Goal: Transaction & Acquisition: Purchase product/service

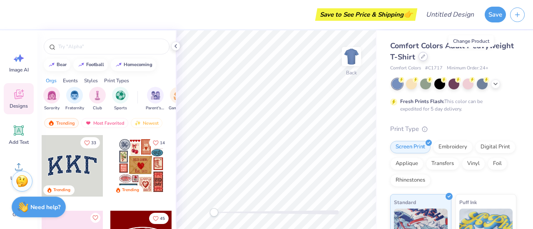
click at [425, 58] on icon at bounding box center [423, 57] width 4 height 4
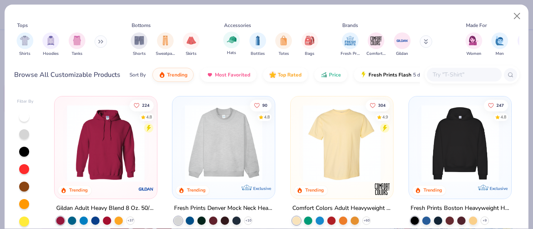
click at [232, 50] on span "Hats" at bounding box center [231, 53] width 9 height 6
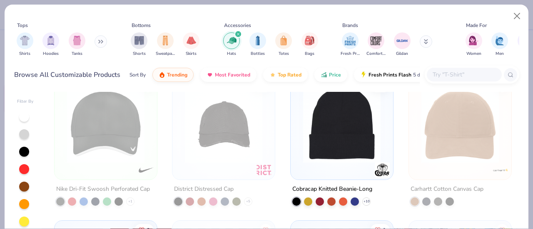
scroll to position [1167, 0]
click at [335, 120] on img at bounding box center [342, 124] width 86 height 77
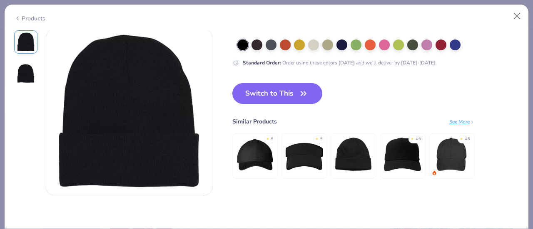
scroll to position [187, 0]
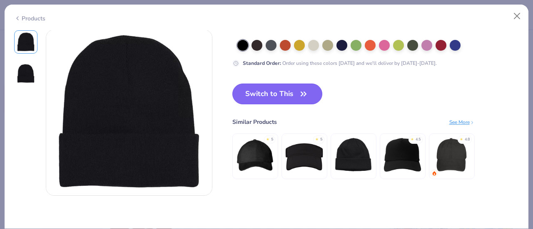
click at [296, 90] on button "Switch to This" at bounding box center [277, 94] width 90 height 21
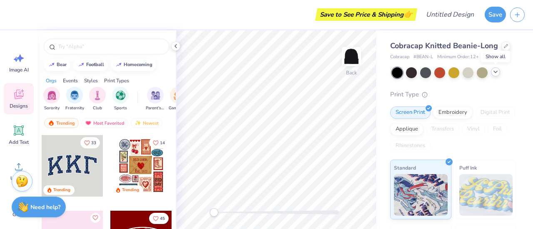
click at [494, 72] on icon at bounding box center [495, 72] width 7 height 7
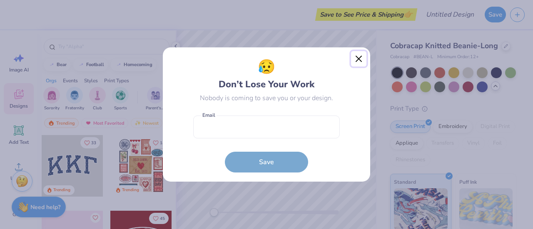
click at [358, 63] on button "Close" at bounding box center [359, 59] width 16 height 16
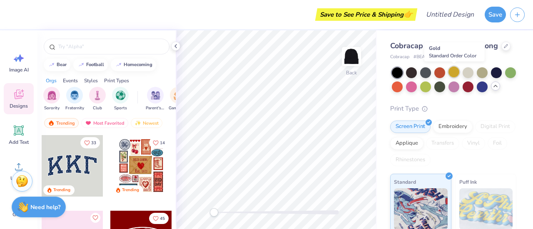
click at [457, 75] on div at bounding box center [453, 72] width 11 height 11
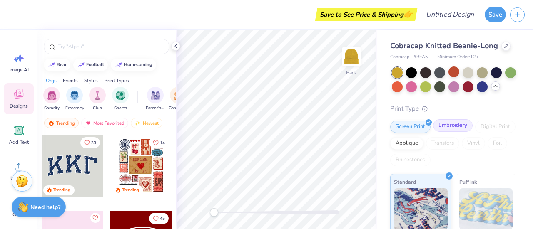
click at [454, 132] on div "Embroidery" at bounding box center [453, 125] width 40 height 12
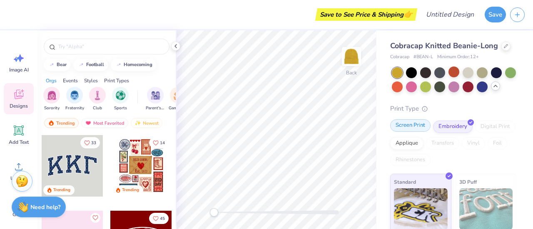
click at [413, 132] on div "Screen Print" at bounding box center [410, 125] width 40 height 12
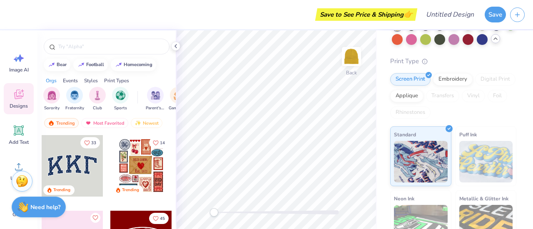
scroll to position [47, 0]
click at [456, 85] on div "Embroidery" at bounding box center [453, 78] width 40 height 12
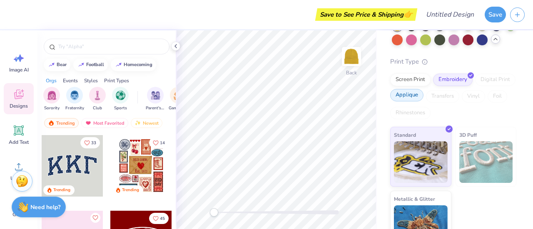
click at [423, 102] on div "Applique" at bounding box center [406, 95] width 33 height 12
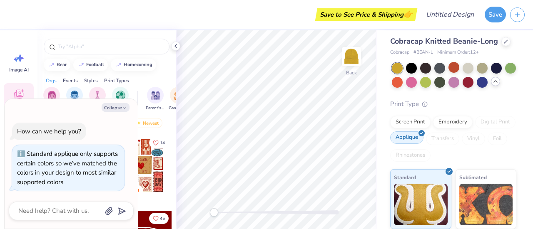
scroll to position [17, 0]
click at [454, 120] on div "Embroidery" at bounding box center [453, 121] width 40 height 12
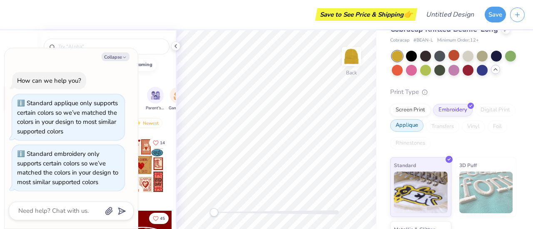
click at [423, 132] on div "Applique" at bounding box center [406, 125] width 33 height 12
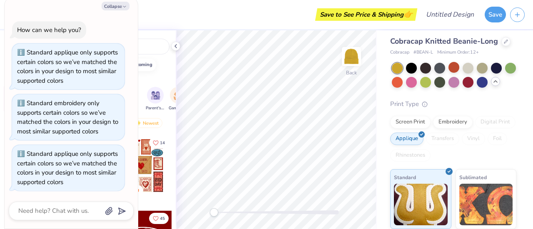
scroll to position [0, 0]
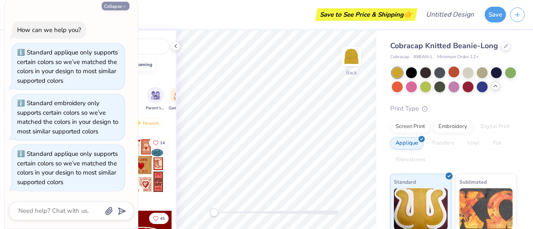
click at [124, 10] on button "Collapse" at bounding box center [116, 6] width 28 height 9
type textarea "x"
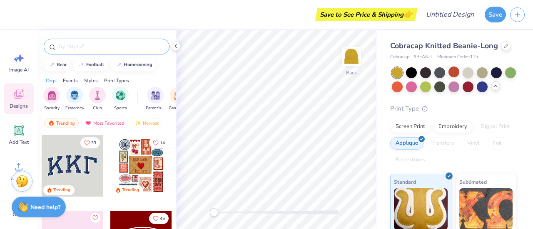
click at [119, 46] on input "text" at bounding box center [110, 46] width 107 height 8
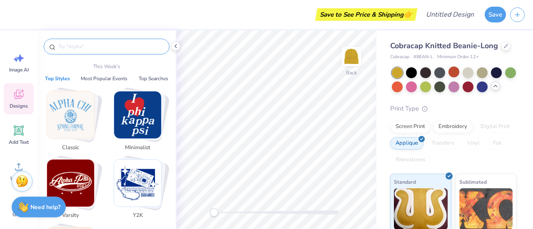
click at [81, 175] on img "Stack Card Button Varsity" at bounding box center [70, 183] width 47 height 47
click at [103, 50] on input "text" at bounding box center [110, 46] width 107 height 8
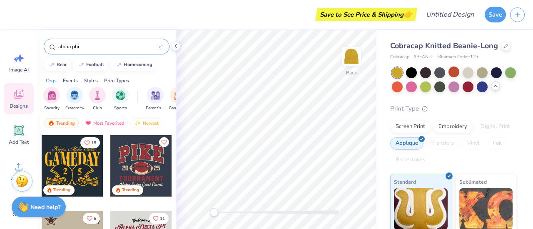
type input "alpha phi"
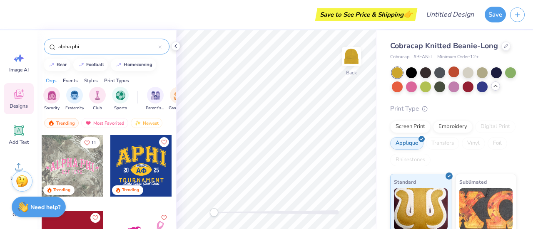
click at [113, 81] on div "Print Types" at bounding box center [116, 80] width 25 height 7
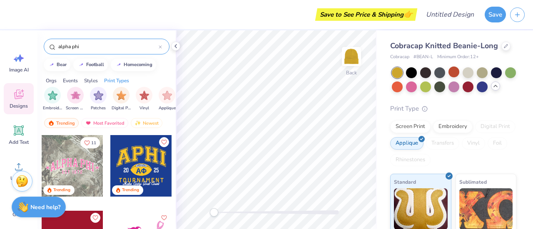
scroll to position [0, 677]
click at [46, 92] on div "filter for Embroidery" at bounding box center [51, 94] width 17 height 17
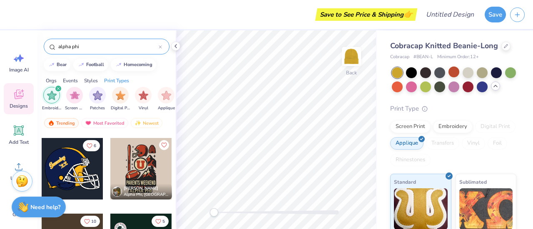
scroll to position [0, 0]
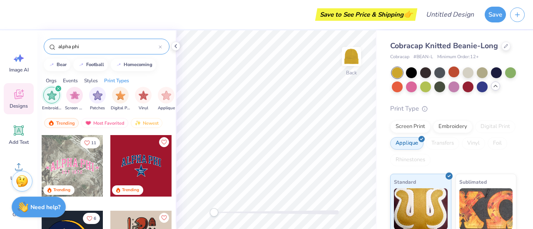
click at [46, 92] on div "filter for Embroidery" at bounding box center [51, 95] width 17 height 17
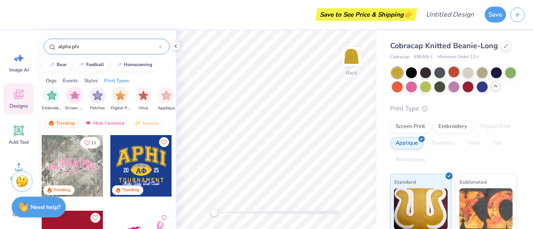
click at [114, 48] on input "alpha phi" at bounding box center [107, 46] width 101 height 8
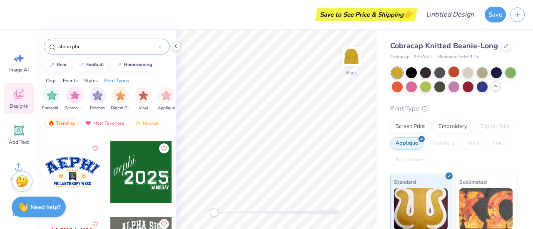
scroll to position [17, 0]
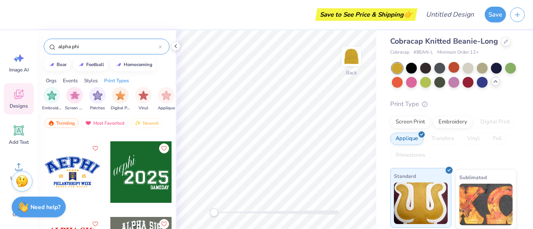
click at [410, 191] on img at bounding box center [421, 204] width 54 height 42
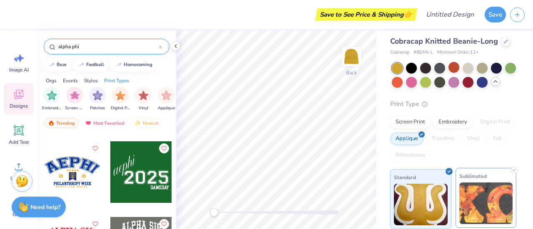
click at [478, 210] on img at bounding box center [486, 204] width 54 height 42
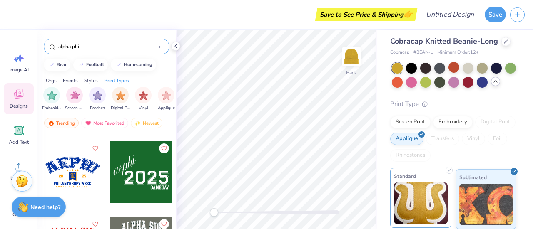
click at [419, 200] on img at bounding box center [421, 204] width 54 height 42
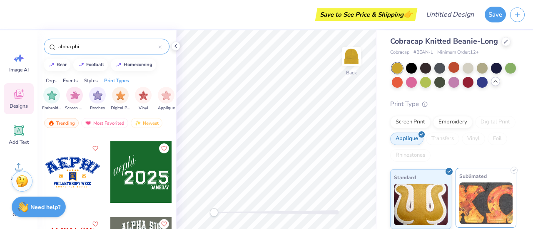
click at [502, 189] on img at bounding box center [486, 204] width 54 height 42
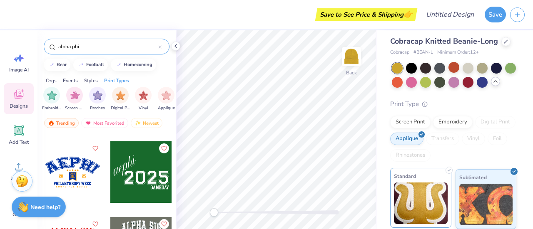
click at [407, 200] on img at bounding box center [421, 204] width 54 height 42
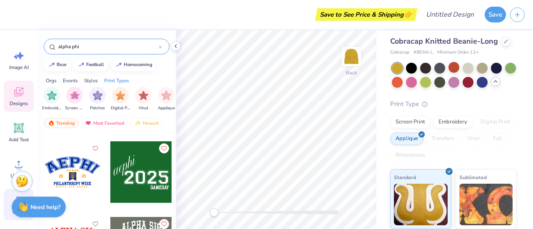
scroll to position [0, 0]
click at [23, 130] on icon at bounding box center [18, 130] width 12 height 12
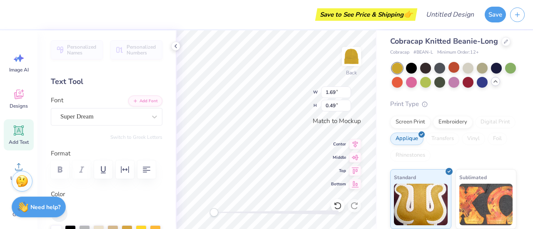
scroll to position [7, 1]
type textarea "XT"
type textarea "X"
type textarea "ALPHA PHI"
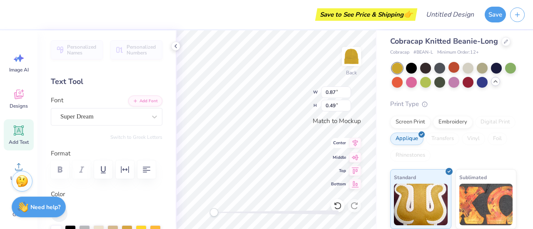
click at [354, 148] on div "Back W 0.87 0.87 " H 0.49 0.49 " Match to Mockup Center Middle Top Bottom" at bounding box center [276, 129] width 201 height 199
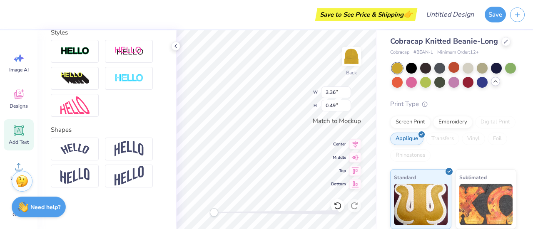
scroll to position [316, 0]
click at [81, 85] on img at bounding box center [74, 78] width 29 height 13
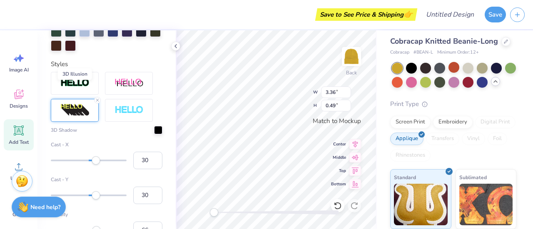
scroll to position [349, 0]
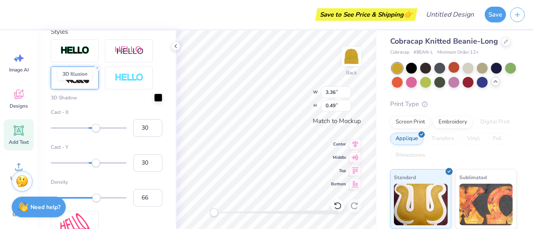
click at [81, 85] on img at bounding box center [74, 77] width 29 height 13
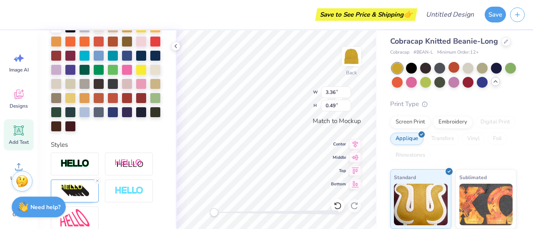
scroll to position [192, 0]
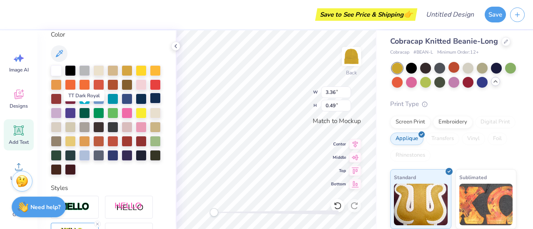
click at [150, 104] on div at bounding box center [155, 98] width 11 height 11
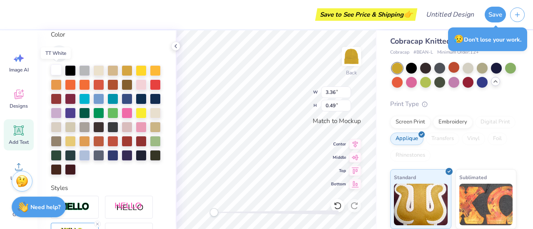
click at [53, 65] on div at bounding box center [56, 70] width 11 height 11
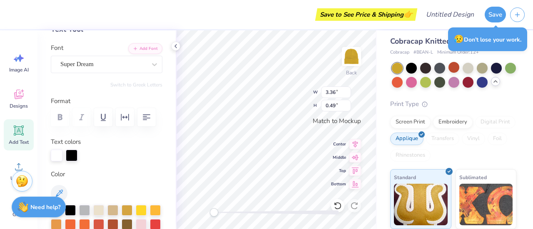
scroll to position [0, 0]
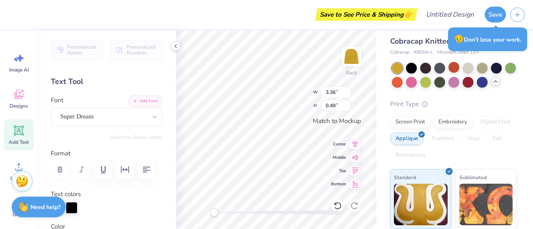
click at [111, 121] on div "Super Dream" at bounding box center [103, 116] width 87 height 13
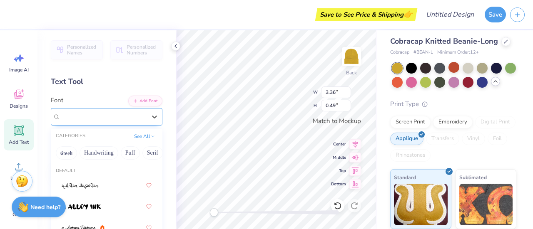
click at [107, 116] on div "Super Dream" at bounding box center [103, 117] width 86 height 10
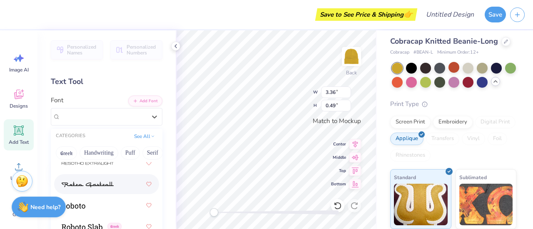
scroll to position [5347, 0]
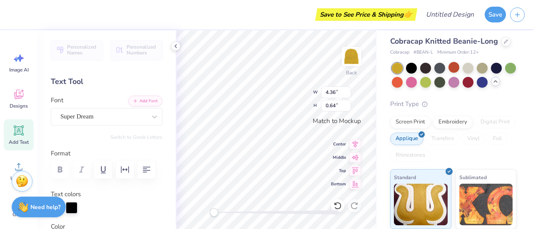
click at [316, 211] on div at bounding box center [276, 213] width 125 height 4
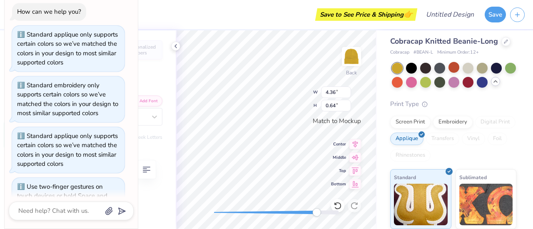
scroll to position [32, 0]
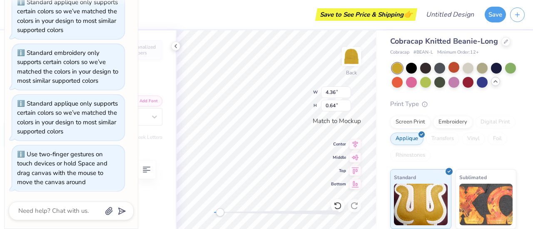
click at [220, 212] on div at bounding box center [276, 213] width 125 height 4
click at [220, 212] on div "Accessibility label" at bounding box center [220, 213] width 8 height 8
click at [206, 217] on div "Back W 4.36 4.36 " H 0.64 0.64 " Match to Mockup Center Middle Top Bottom" at bounding box center [276, 129] width 201 height 199
click at [211, 209] on div "Back" at bounding box center [276, 129] width 201 height 199
click at [352, 140] on icon at bounding box center [355, 143] width 12 height 10
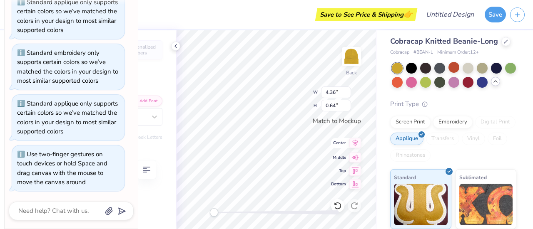
click at [352, 140] on icon at bounding box center [355, 143] width 12 height 10
click at [353, 141] on icon at bounding box center [355, 143] width 12 height 10
click at [355, 169] on icon at bounding box center [355, 170] width 12 height 10
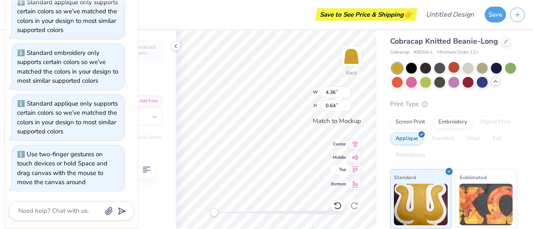
click at [355, 169] on icon at bounding box center [355, 170] width 12 height 10
click at [356, 171] on icon at bounding box center [355, 170] width 12 height 10
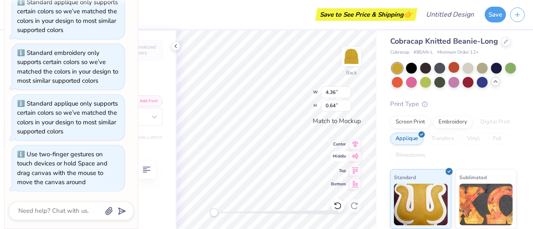
click at [354, 156] on icon at bounding box center [355, 157] width 12 height 10
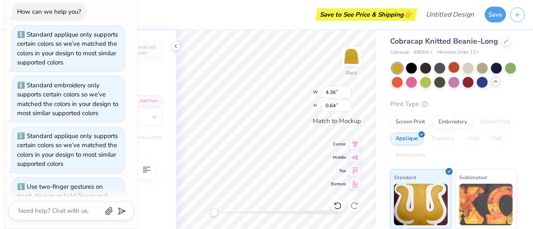
click at [159, 78] on div "Personalized Names Personalized Numbers Text Tool Add Font Font Super Dream Swi…" at bounding box center [106, 129] width 138 height 199
click at [176, 47] on icon at bounding box center [175, 46] width 7 height 7
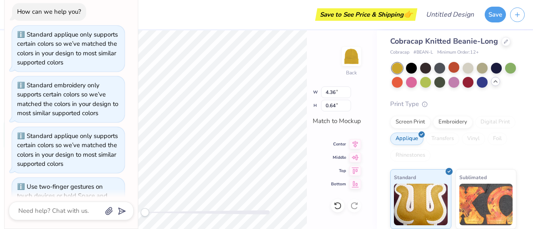
click at [94, 30] on div "Standard applique only supports certain colors so we’ve matched the colors in y…" at bounding box center [67, 48] width 101 height 37
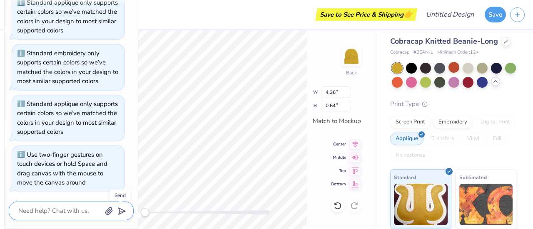
click at [123, 215] on button "submit" at bounding box center [120, 210] width 9 height 9
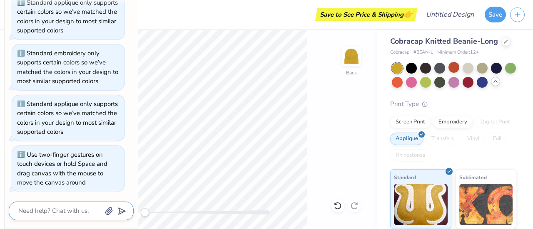
click at [0, 38] on div "Image AI Designs Add Text Upload Greek Clipart & logos Decorate" at bounding box center [18, 129] width 37 height 199
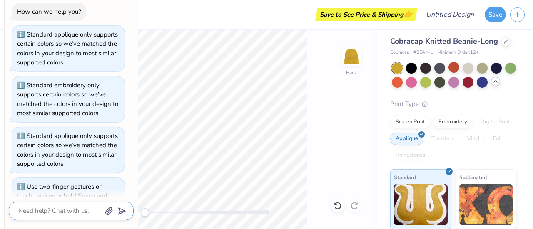
drag, startPoint x: 145, startPoint y: 214, endPoint x: 109, endPoint y: 224, distance: 37.2
click at [109, 224] on body "Art colors Save to See Price & Shipping 👉 Design Title Save Image AI Designs Ad…" at bounding box center [266, 114] width 533 height 229
click at [334, 82] on div "Back" at bounding box center [206, 129] width 339 height 199
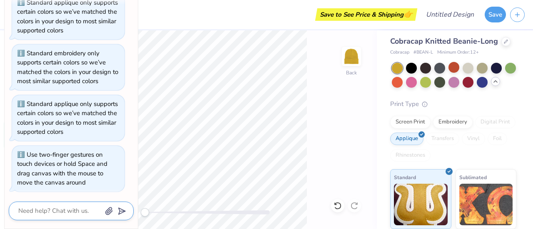
click at [0, 202] on div "Image AI Designs Add Text Upload Greek Clipart & logos Decorate" at bounding box center [18, 129] width 37 height 199
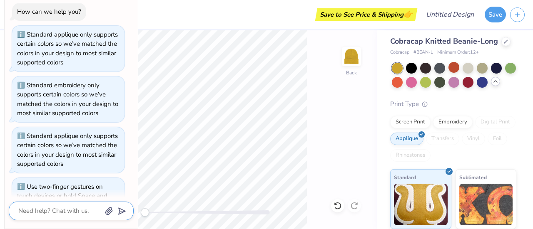
click at [231, 20] on div "Save to See Price & Shipping 👉" at bounding box center [227, 14] width 376 height 29
click at [33, 210] on textarea at bounding box center [59, 211] width 85 height 11
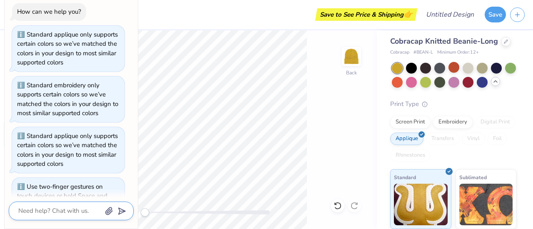
type textarea "x"
type textarea "H"
type textarea "x"
type textarea "HI"
click at [129, 211] on div "HI" at bounding box center [71, 211] width 125 height 19
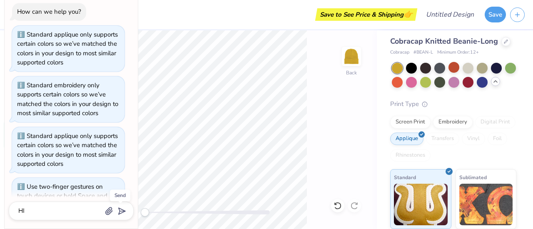
click at [119, 214] on polygon "submit" at bounding box center [120, 212] width 10 height 10
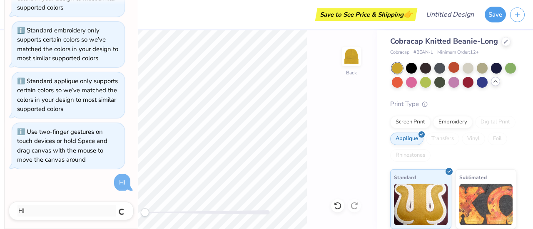
type textarea "x"
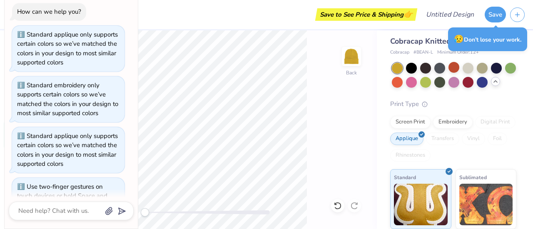
scroll to position [152, 0]
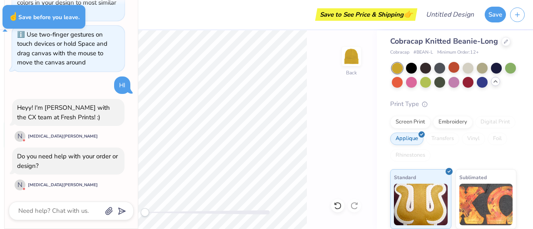
type textarea "x"
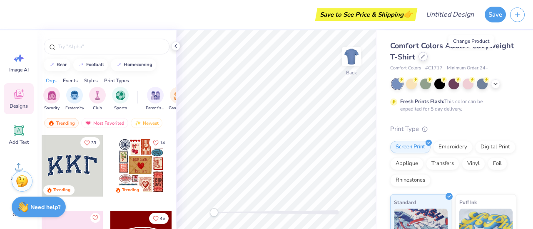
click at [428, 60] on div at bounding box center [422, 56] width 9 height 9
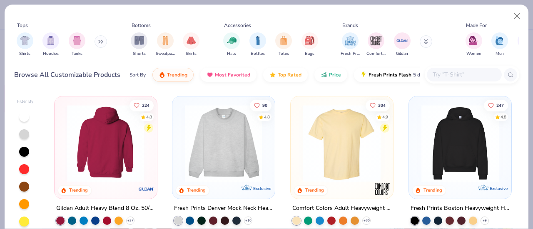
click at [123, 157] on img at bounding box center [106, 143] width 86 height 77
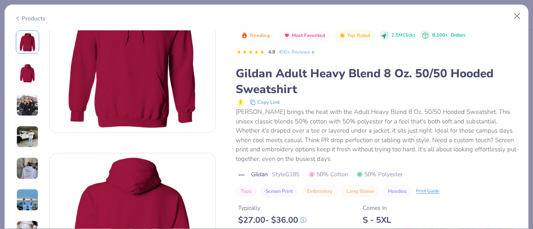
scroll to position [134, 0]
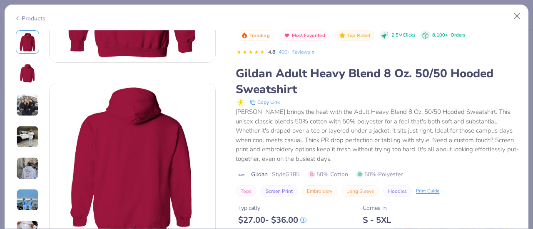
click at [29, 139] on img at bounding box center [27, 137] width 22 height 22
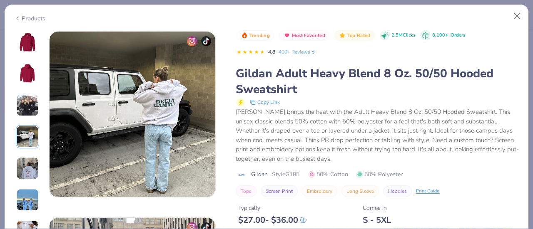
scroll to position [560, 0]
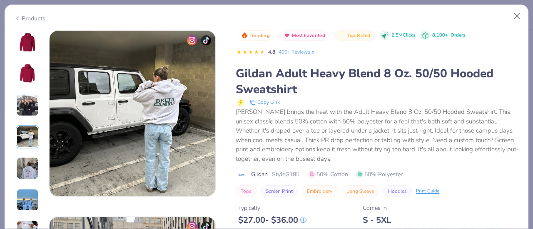
click at [26, 45] on img at bounding box center [27, 42] width 20 height 20
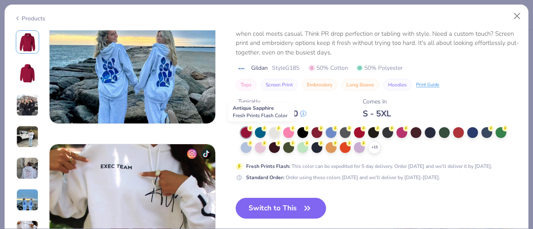
scroll to position [1005, 0]
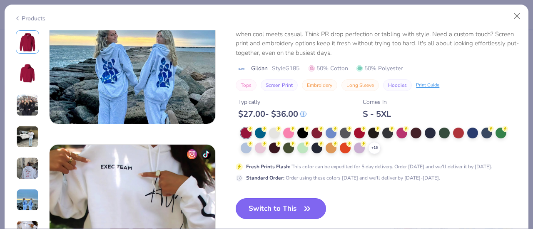
click at [264, 210] on button "Switch to This" at bounding box center [281, 209] width 90 height 21
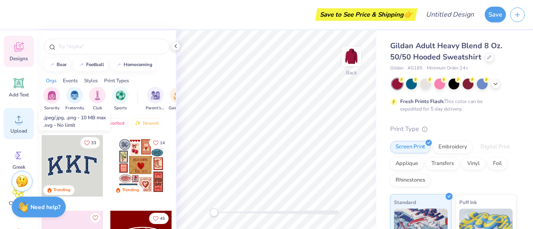
scroll to position [44, 0]
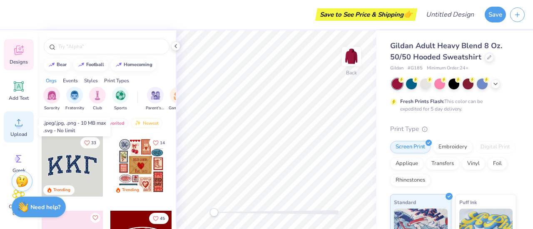
click at [13, 124] on icon at bounding box center [18, 123] width 12 height 12
click at [17, 119] on icon at bounding box center [18, 123] width 12 height 12
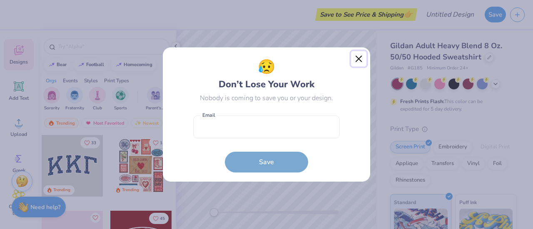
click at [364, 60] on button "Close" at bounding box center [359, 59] width 16 height 16
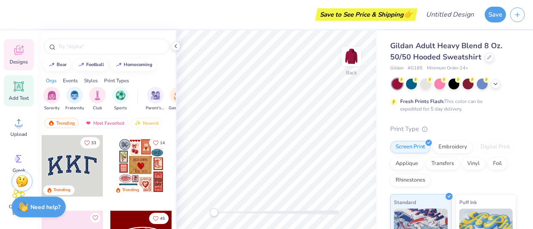
click at [16, 100] on span "Add Text" at bounding box center [19, 98] width 20 height 7
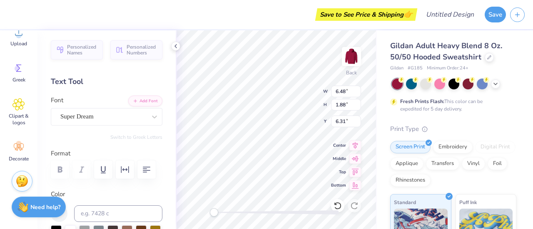
scroll to position [7, 2]
type textarea "T"
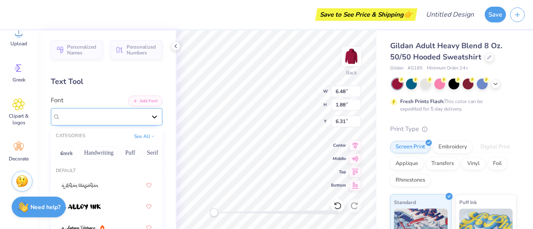
click at [147, 112] on div at bounding box center [154, 116] width 15 height 15
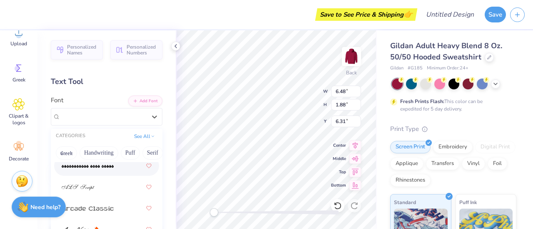
scroll to position [317, 0]
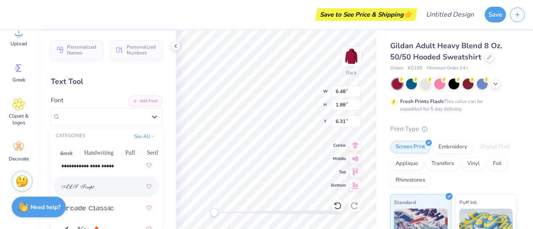
click at [96, 182] on div at bounding box center [107, 186] width 90 height 15
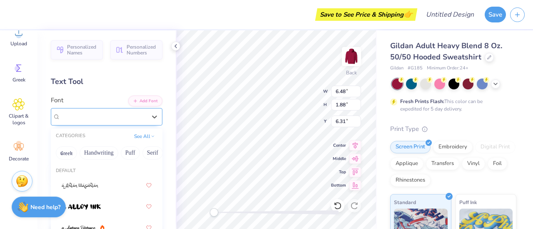
click at [124, 124] on div "ALS Script" at bounding box center [107, 116] width 112 height 17
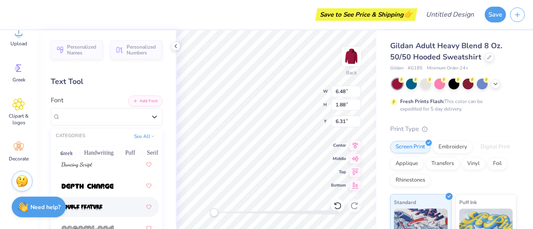
scroll to position [2017, 0]
click at [91, 169] on div at bounding box center [107, 164] width 90 height 15
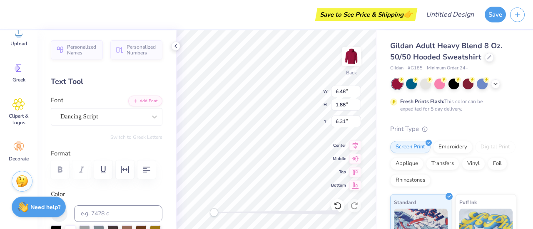
scroll to position [7, 2]
type textarea "Feliz Navidad"
click at [82, 176] on div at bounding box center [107, 170] width 112 height 18
type input "4.86"
type input "0.99"
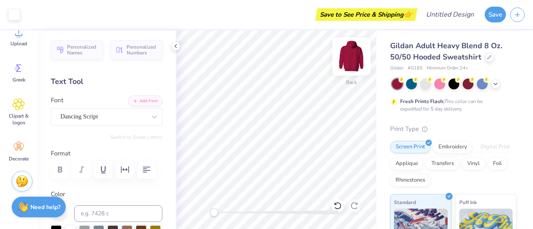
click at [356, 60] on img at bounding box center [351, 56] width 33 height 33
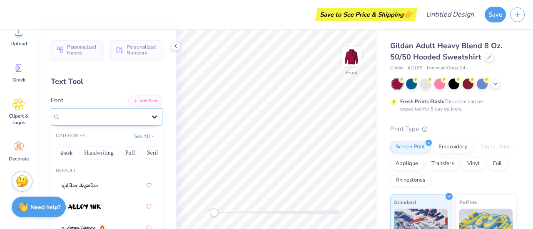
click at [150, 115] on icon at bounding box center [154, 117] width 8 height 8
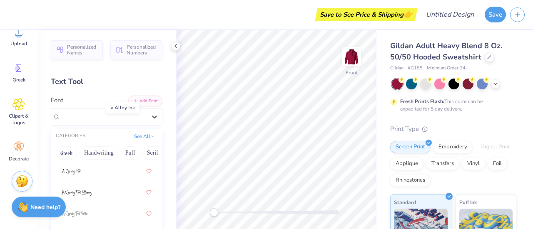
scroll to position [0, 0]
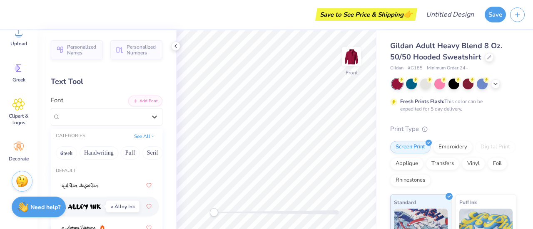
click at [82, 204] on img at bounding box center [81, 207] width 39 height 6
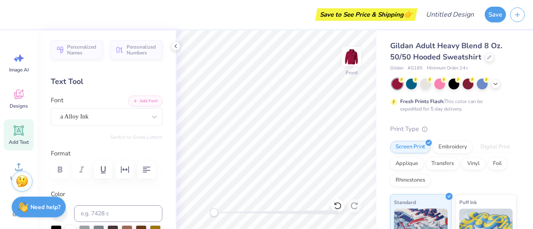
click at [16, 134] on icon at bounding box center [19, 131] width 8 height 8
type textarea "T"
type textarea "a"
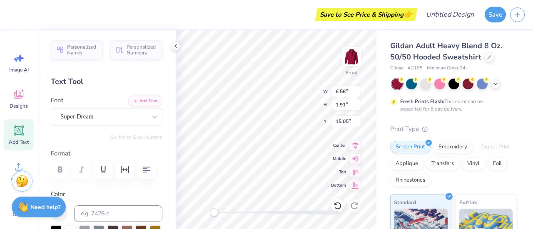
scroll to position [6, 2]
type textarea "ALPHA PHI"
type input "8.87"
click at [139, 170] on button "button" at bounding box center [146, 170] width 18 height 18
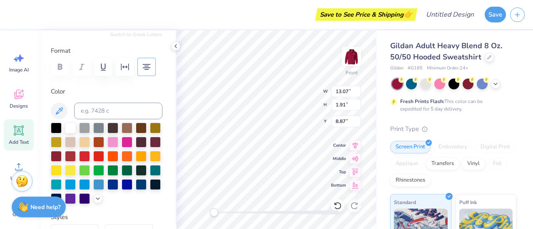
scroll to position [103, 0]
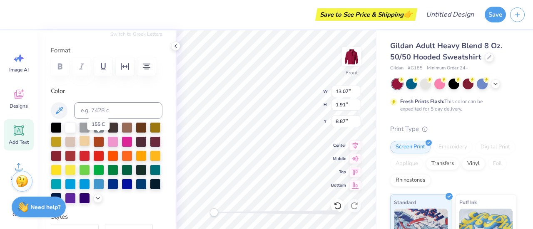
click at [90, 139] on div at bounding box center [84, 141] width 11 height 11
click at [62, 137] on div at bounding box center [56, 141] width 11 height 11
click at [76, 140] on div at bounding box center [70, 141] width 11 height 11
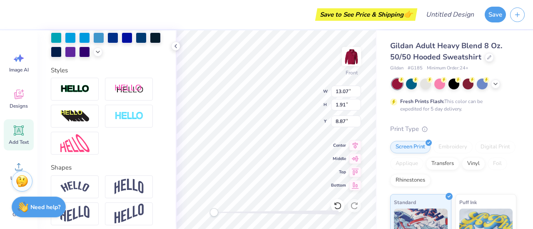
scroll to position [250, 0]
click at [93, 55] on div at bounding box center [97, 50] width 9 height 9
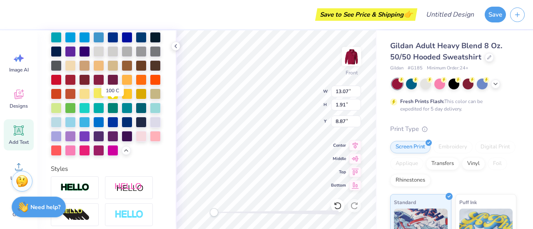
click at [104, 99] on div at bounding box center [98, 93] width 11 height 11
click at [90, 99] on div at bounding box center [84, 93] width 11 height 11
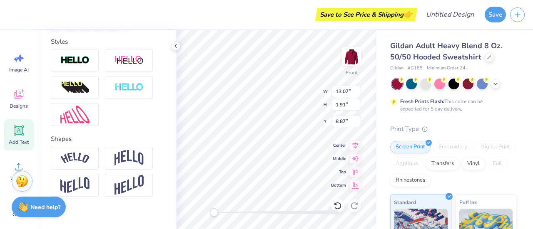
scroll to position [378, 0]
click at [78, 94] on img at bounding box center [74, 87] width 29 height 13
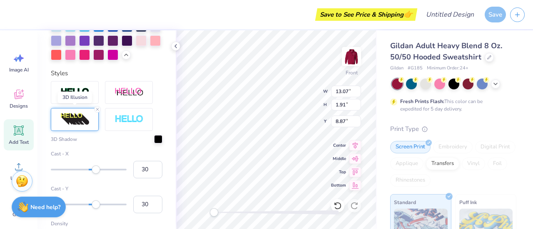
scroll to position [410, 0]
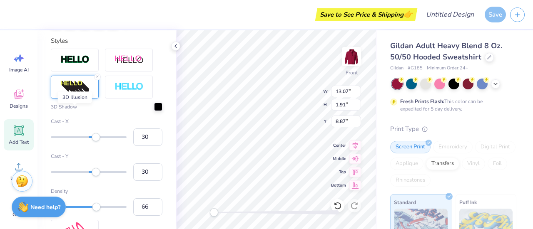
click at [78, 94] on img at bounding box center [74, 86] width 29 height 13
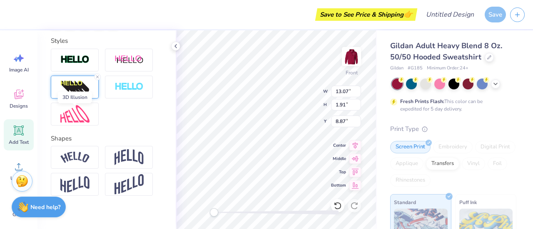
click at [78, 94] on img at bounding box center [74, 86] width 29 height 13
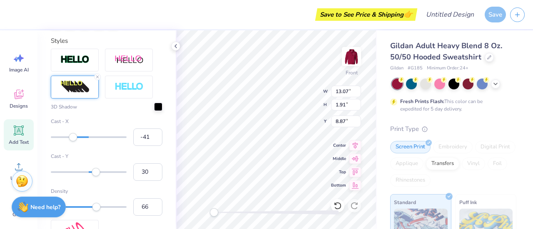
type input "-42"
drag, startPoint x: 95, startPoint y: 168, endPoint x: 71, endPoint y: 170, distance: 24.6
click at [71, 146] on div "Cast - X -42" at bounding box center [107, 132] width 112 height 28
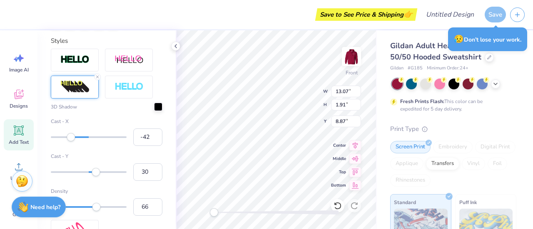
type input "-21"
click at [78, 142] on div at bounding box center [89, 137] width 76 height 8
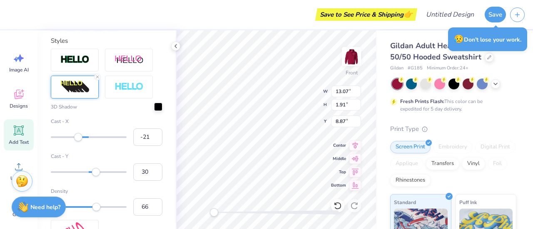
type input "-12"
click at [81, 142] on div "Accessibility label" at bounding box center [81, 137] width 8 height 8
type input "13"
click at [90, 177] on div at bounding box center [89, 172] width 76 height 8
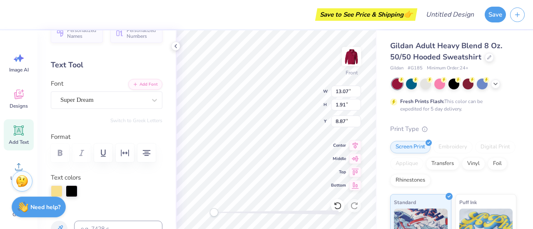
scroll to position [0, 0]
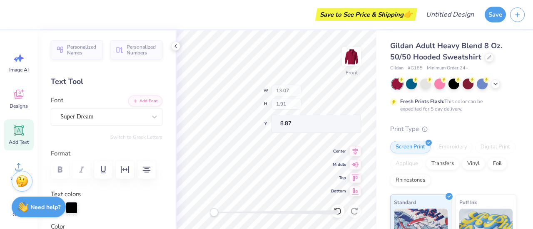
type input "12.36"
type input "1.82"
type input "8.91"
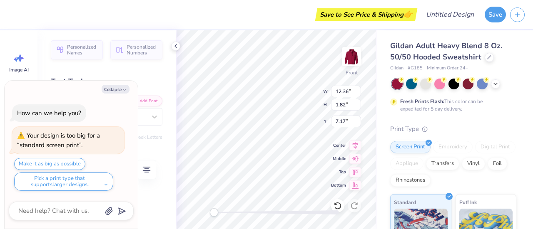
type input "7.17"
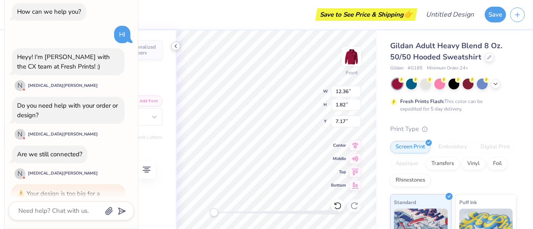
click at [177, 46] on icon at bounding box center [175, 46] width 7 height 7
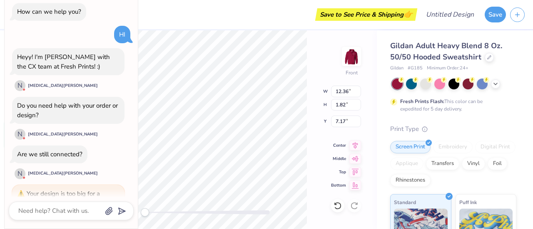
click at [0, 38] on div "Image AI Designs Add Text Upload Greek Clipart & logos Decorate" at bounding box center [18, 129] width 37 height 199
click at [1, 30] on div "Image AI Designs Add Text Upload Greek Clipart & logos Decorate" at bounding box center [18, 129] width 37 height 199
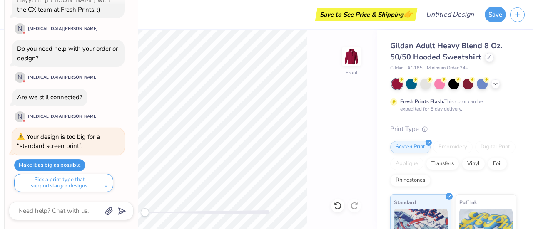
click at [62, 164] on button "Make it as big as possible" at bounding box center [49, 165] width 71 height 12
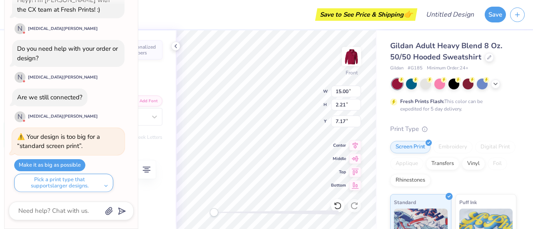
scroll to position [0, 0]
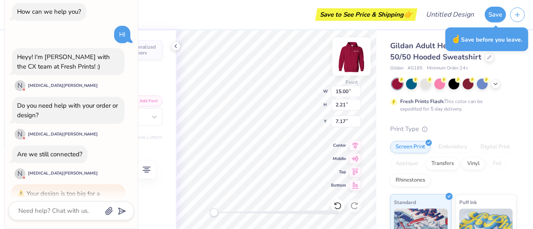
click at [336, 47] on img at bounding box center [351, 56] width 33 height 33
click at [488, 16] on button "Save" at bounding box center [495, 13] width 21 height 16
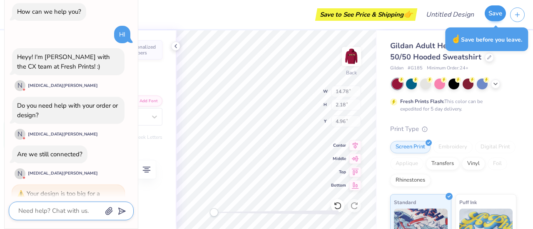
type textarea "x"
type input "14.78"
type input "2.18"
type input "4.96"
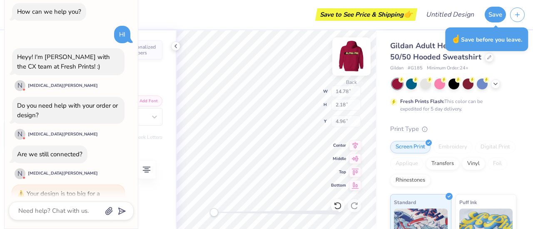
click at [359, 54] on img at bounding box center [351, 56] width 33 height 33
type textarea "x"
type input "15.00"
type input "2.21"
type input "7.17"
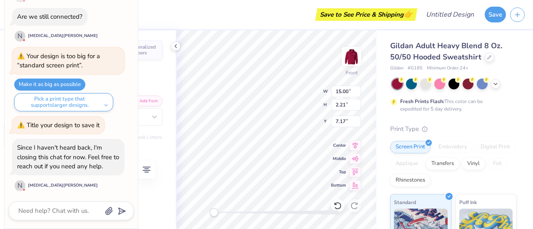
scroll to position [7, 1]
type textarea "x"
type textarea "ALPHA PH"
type textarea "x"
type textarea "ALPHA P"
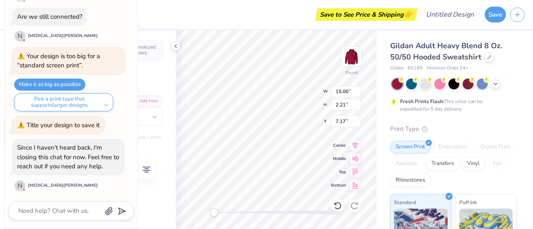
type textarea "x"
type textarea "ALPHA"
type textarea "x"
paste textarea "Snow-vember"
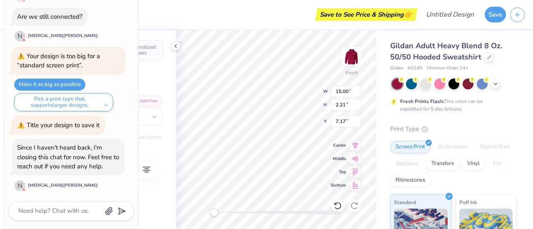
type textarea "ALPHA Snow-vember"
type textarea "x"
type textarea "ALPHA Snow-vember"
type textarea "x"
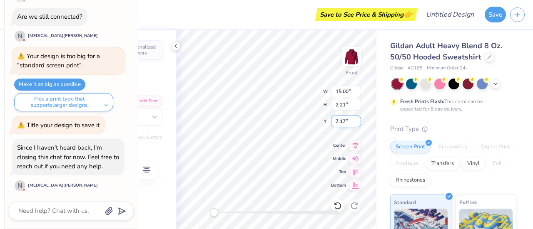
type textarea "ALPHA Snow-vember"
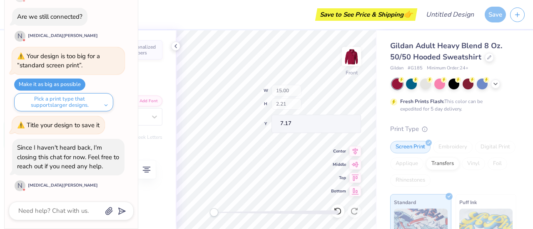
click at [384, 118] on div "Gildan Adult Heavy Blend 8 Oz. 50/50 Hooded Sweatshirt Gildan # G185 Minimum Or…" at bounding box center [455, 206] width 156 height 352
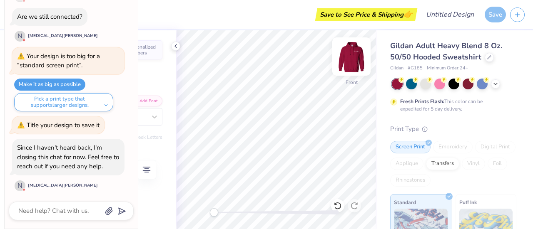
click at [358, 67] on img at bounding box center [351, 56] width 33 height 33
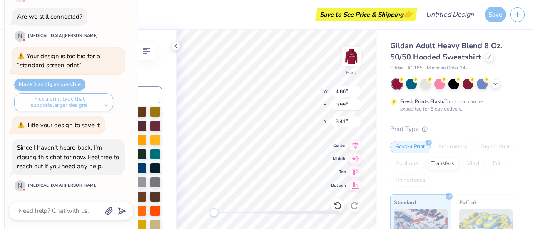
scroll to position [162, 0]
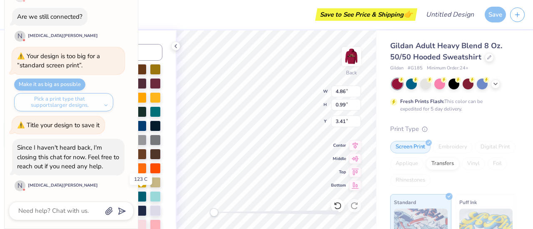
click at [132, 187] on div at bounding box center [127, 182] width 11 height 11
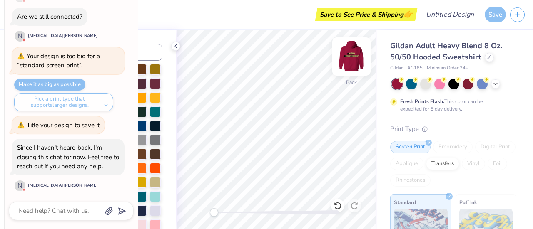
click at [357, 56] on img at bounding box center [351, 56] width 33 height 33
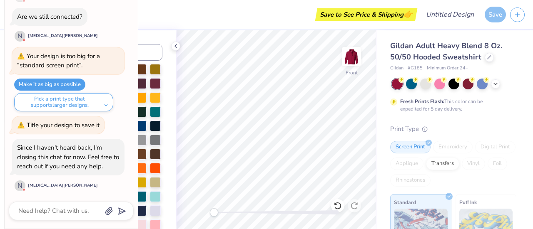
scroll to position [0, 0]
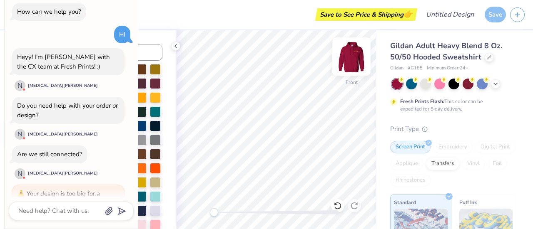
click at [352, 53] on img at bounding box center [351, 56] width 33 height 33
click at [352, 53] on img at bounding box center [351, 56] width 17 height 17
click at [352, 60] on img at bounding box center [351, 56] width 33 height 33
click at [353, 60] on img at bounding box center [351, 56] width 33 height 33
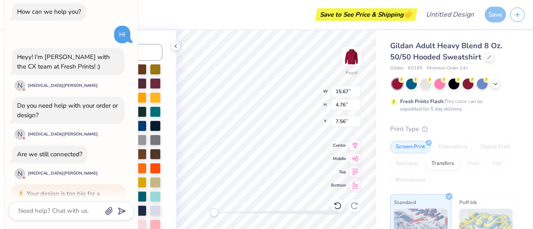
scroll to position [7, 1]
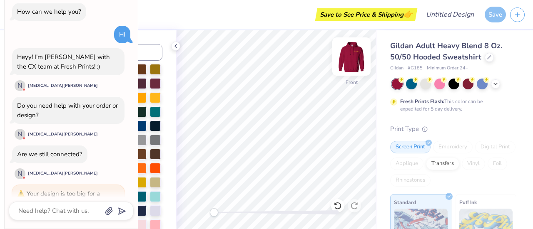
click at [348, 65] on img at bounding box center [351, 56] width 33 height 33
click at [353, 51] on img at bounding box center [351, 56] width 33 height 33
type textarea "x"
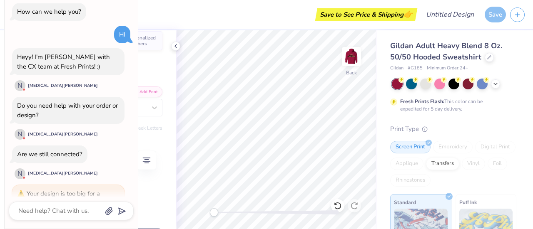
scroll to position [0, 0]
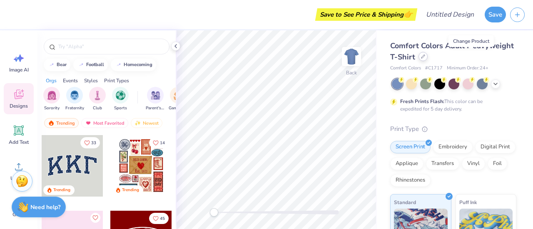
click at [425, 58] on icon at bounding box center [423, 57] width 4 height 4
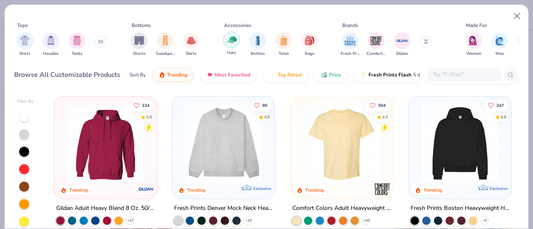
click at [236, 37] on img "filter for Hats" at bounding box center [232, 40] width 10 height 10
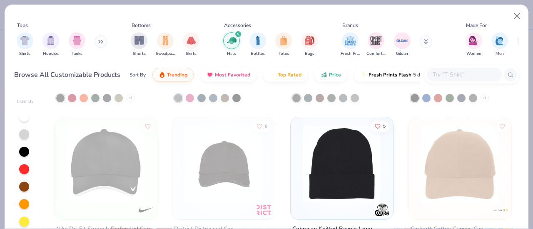
scroll to position [1186, 0]
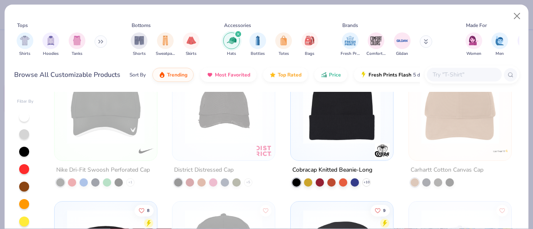
click at [330, 127] on img at bounding box center [342, 105] width 86 height 77
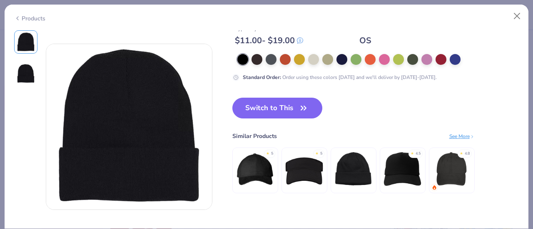
scroll to position [173, 0]
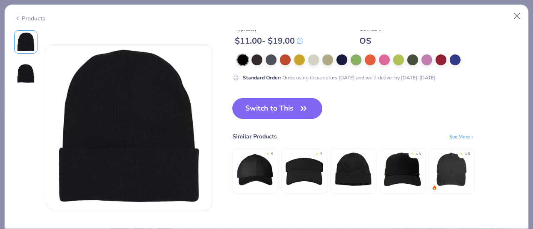
click at [292, 109] on button "Switch to This" at bounding box center [277, 108] width 90 height 21
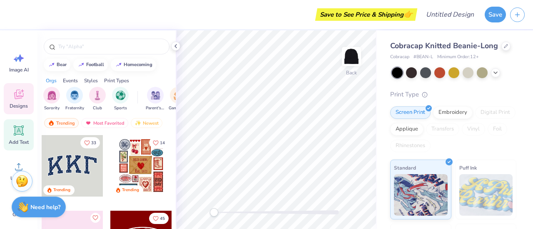
click at [16, 122] on div "Add Text" at bounding box center [19, 134] width 30 height 31
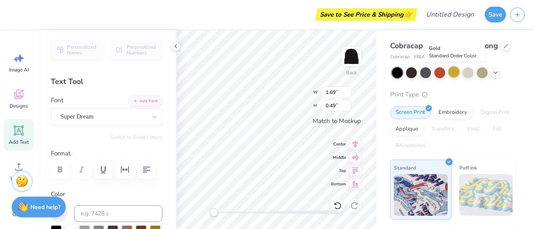
click at [455, 76] on div at bounding box center [453, 72] width 11 height 11
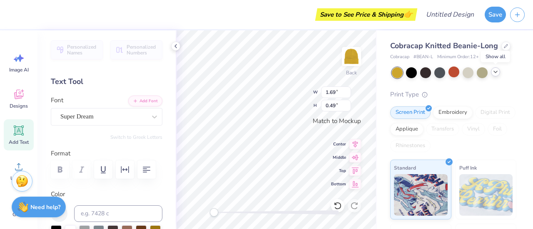
click at [494, 75] on div at bounding box center [495, 71] width 9 height 9
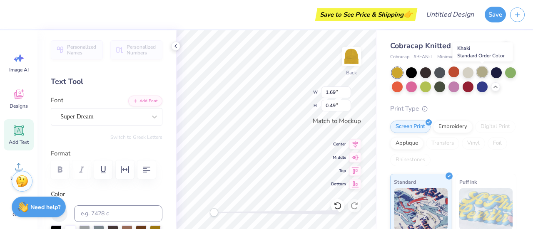
click at [487, 72] on div at bounding box center [482, 72] width 11 height 11
click at [467, 75] on div at bounding box center [468, 72] width 11 height 11
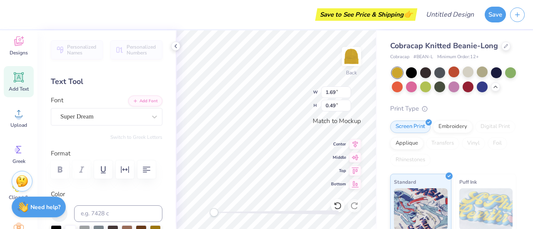
scroll to position [54, 0]
click at [22, 122] on span "Upload" at bounding box center [18, 125] width 17 height 7
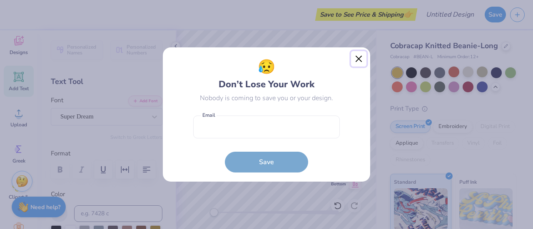
click at [361, 56] on button "Close" at bounding box center [359, 59] width 16 height 16
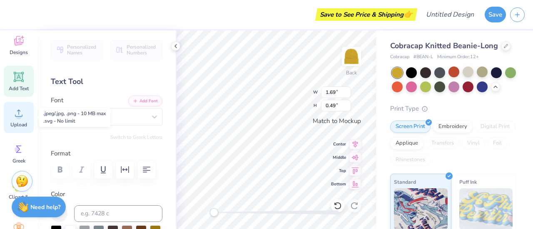
click at [17, 112] on icon at bounding box center [18, 113] width 12 height 12
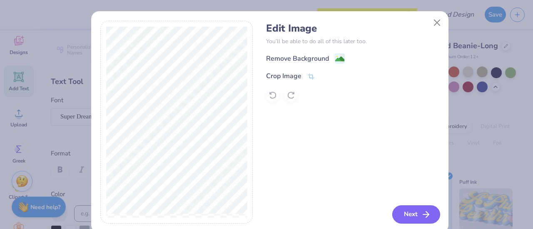
click at [421, 213] on icon "button" at bounding box center [426, 215] width 10 height 10
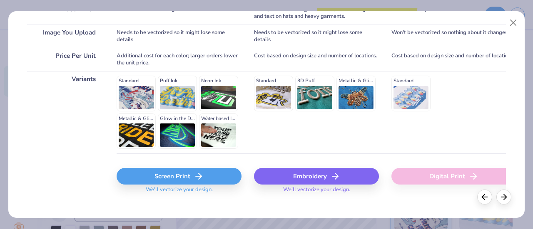
scroll to position [185, 0]
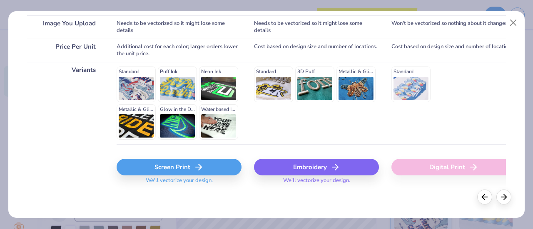
click at [305, 169] on div "Embroidery" at bounding box center [316, 167] width 125 height 17
click at [305, 169] on body "Save to See Price & Shipping 👉 Design Title Save Image AI Designs Add Text Uplo…" at bounding box center [266, 114] width 533 height 229
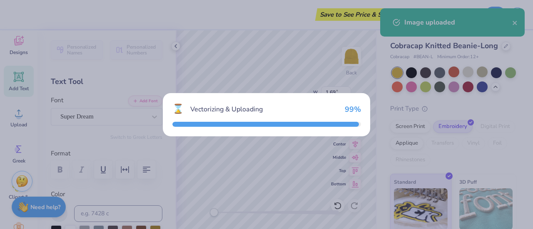
type input "2.51"
type input "0.84"
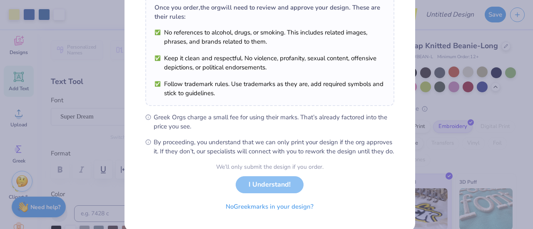
scroll to position [159, 0]
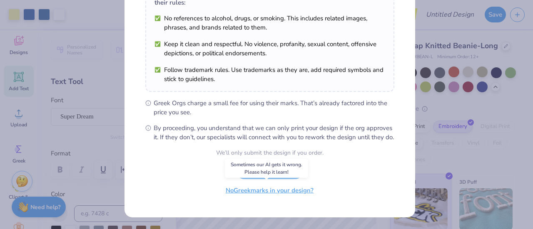
click at [257, 194] on button "No Greek marks in your design?" at bounding box center [270, 190] width 102 height 17
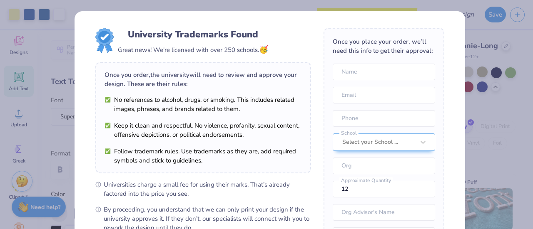
scroll to position [132, 0]
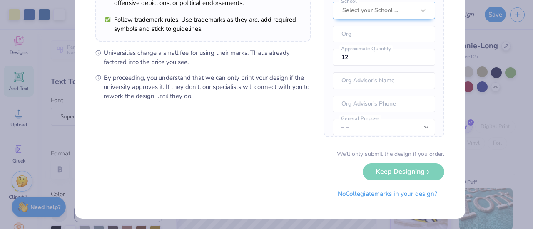
click at [400, 169] on div "We’ll only submit the design if you order. Keep Designing No Collegiate marks i…" at bounding box center [269, 176] width 349 height 52
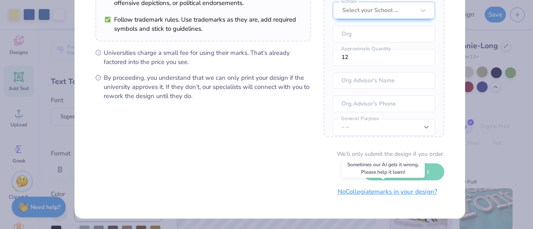
click at [376, 191] on button "No Collegiate marks in your design?" at bounding box center [388, 192] width 114 height 17
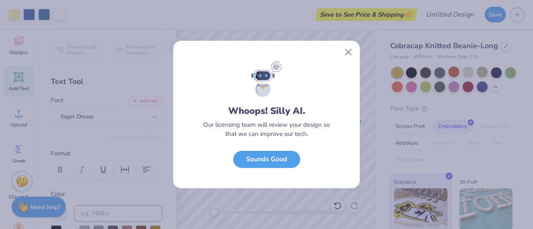
scroll to position [37, 0]
click at [281, 156] on button "Sounds Good" at bounding box center [266, 157] width 67 height 17
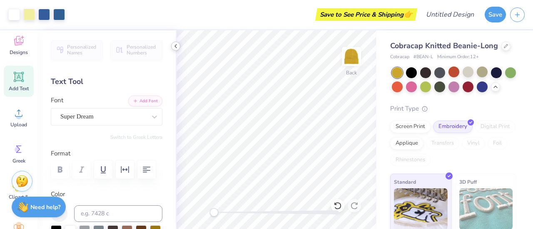
click at [177, 47] on icon at bounding box center [175, 46] width 7 height 7
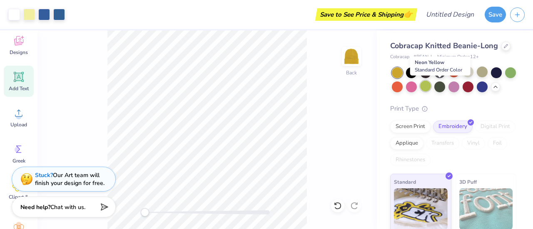
click at [431, 90] on div at bounding box center [425, 86] width 11 height 11
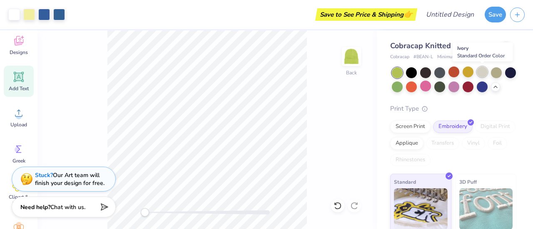
click at [479, 75] on div at bounding box center [482, 72] width 11 height 11
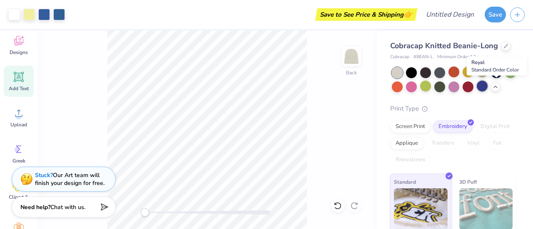
click at [487, 89] on div at bounding box center [482, 86] width 11 height 11
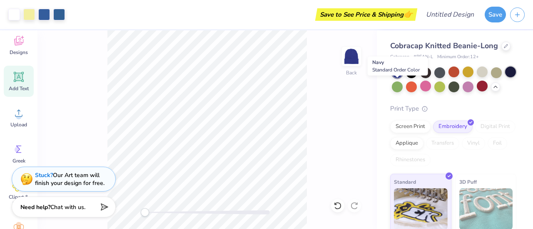
click at [505, 77] on div at bounding box center [510, 72] width 11 height 11
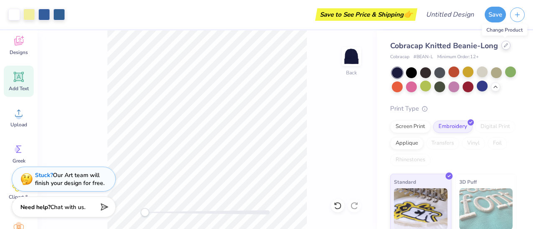
click at [503, 43] on div at bounding box center [505, 45] width 9 height 9
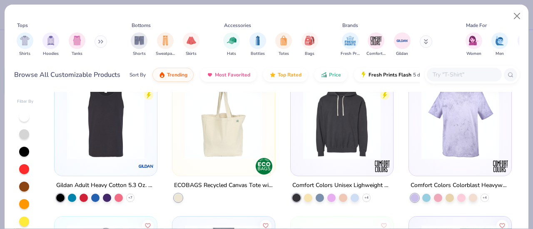
scroll to position [7773, 0]
click at [181, 127] on img at bounding box center [224, 120] width 86 height 77
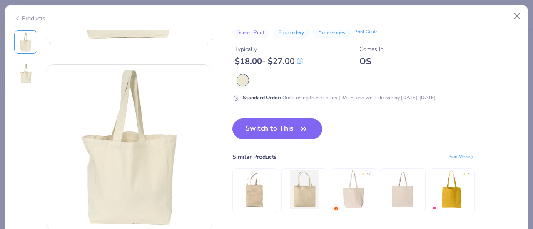
scroll to position [158, 0]
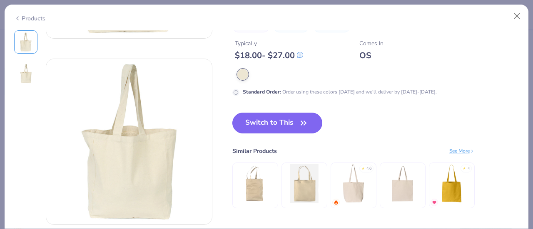
click at [271, 130] on button "Switch to This" at bounding box center [277, 123] width 90 height 21
